Goal: Find specific page/section: Find specific page/section

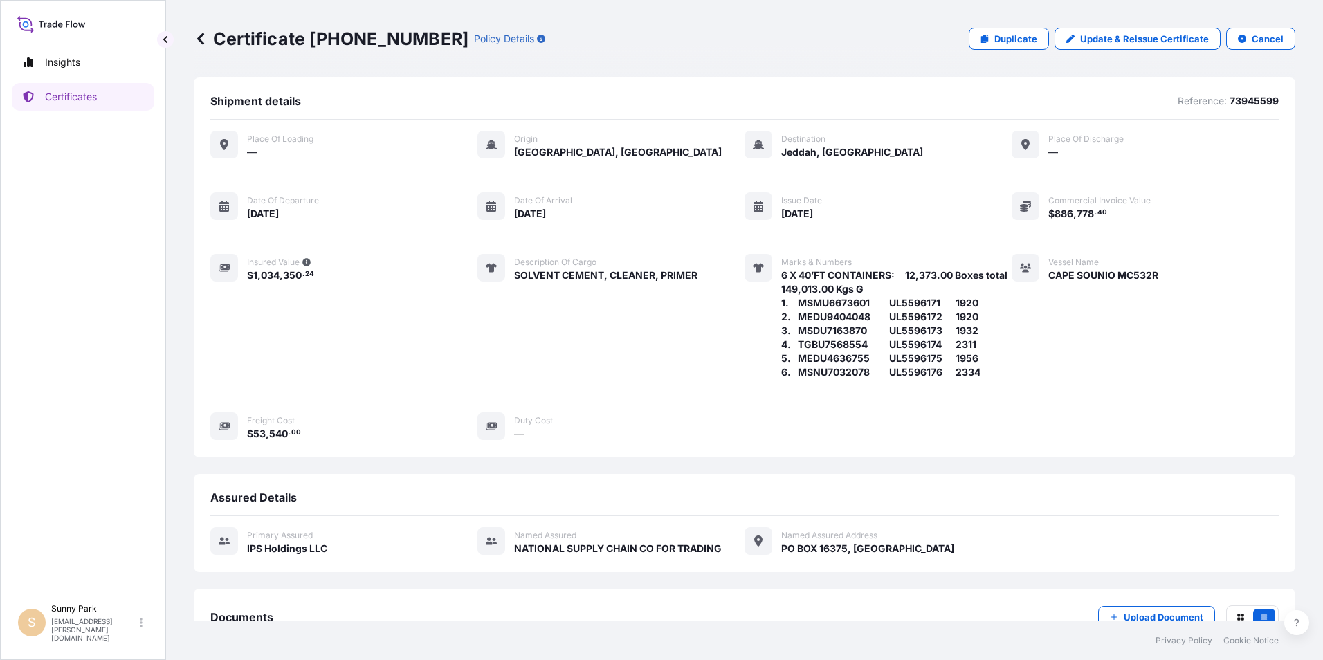
scroll to position [95, 0]
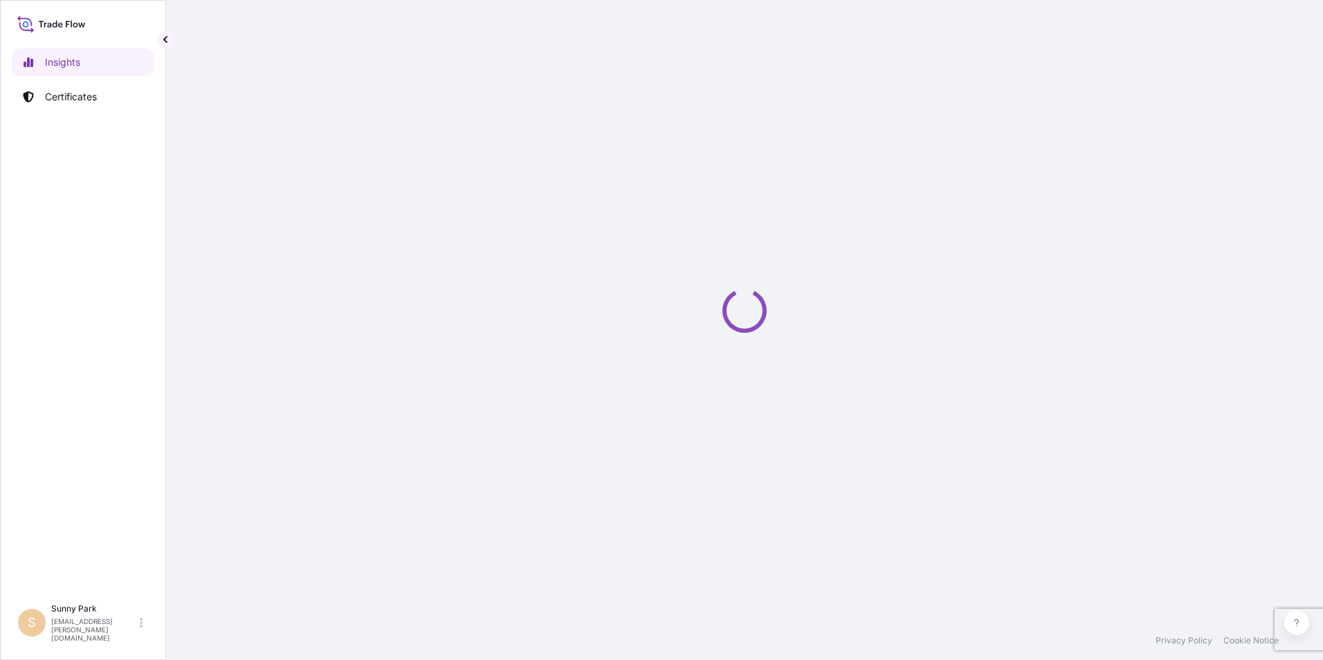
select select "2025"
